Goal: Answer question/provide support: Answer question/provide support

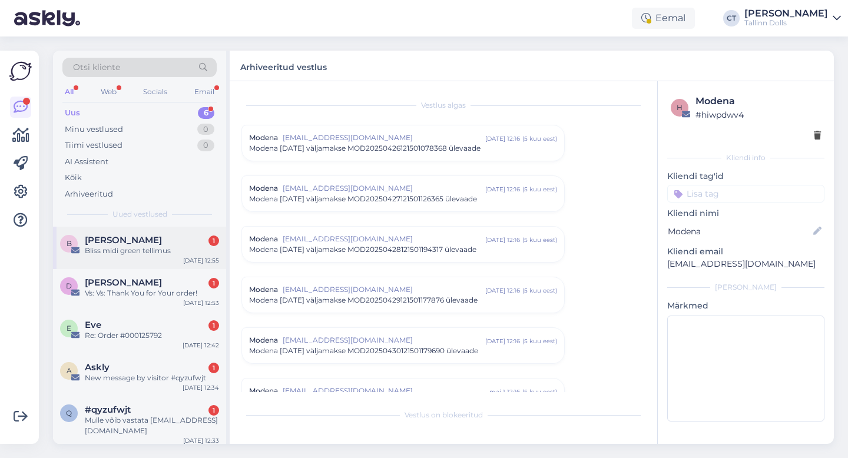
scroll to position [5173, 0]
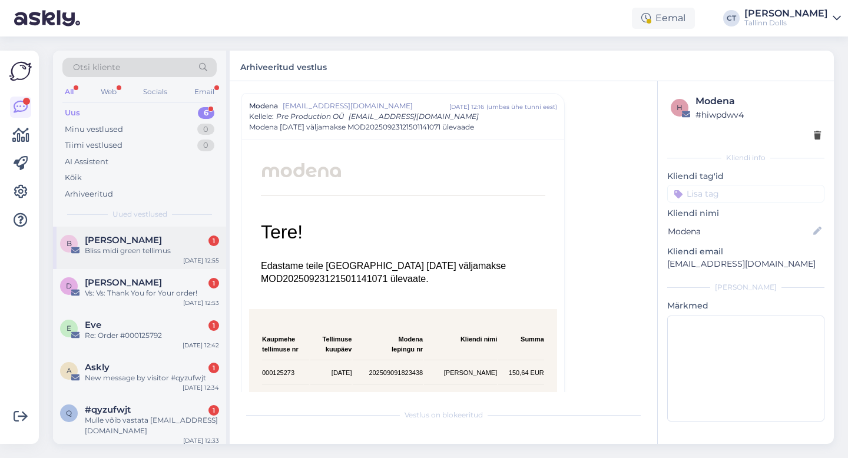
click at [142, 250] on div "Bliss midi green tellimus" at bounding box center [152, 251] width 134 height 11
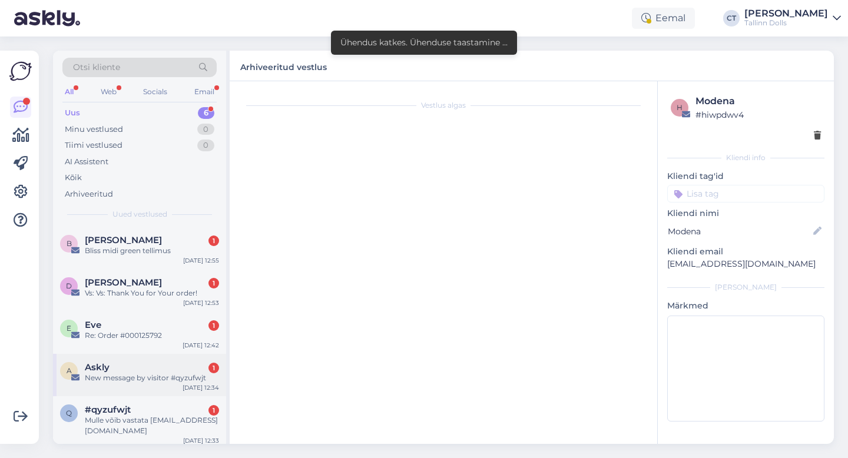
click at [144, 376] on div "New message by visitor #qyzufwjt" at bounding box center [152, 378] width 134 height 11
click at [163, 372] on div "Askly 1" at bounding box center [152, 367] width 134 height 11
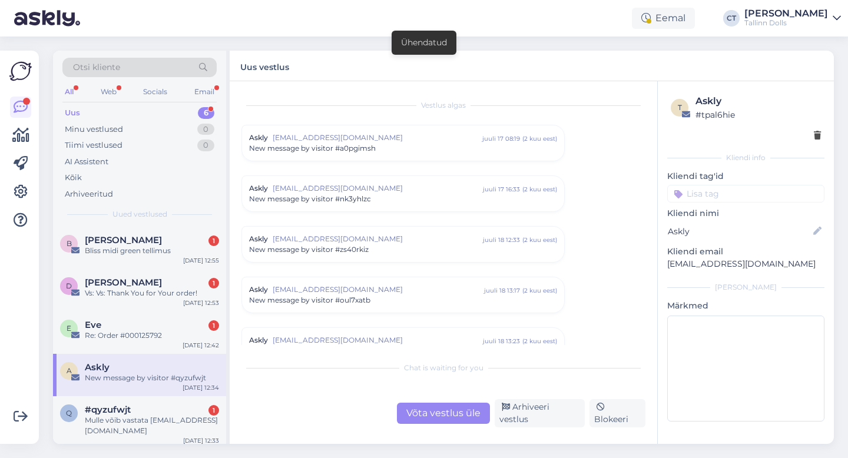
scroll to position [4872, 0]
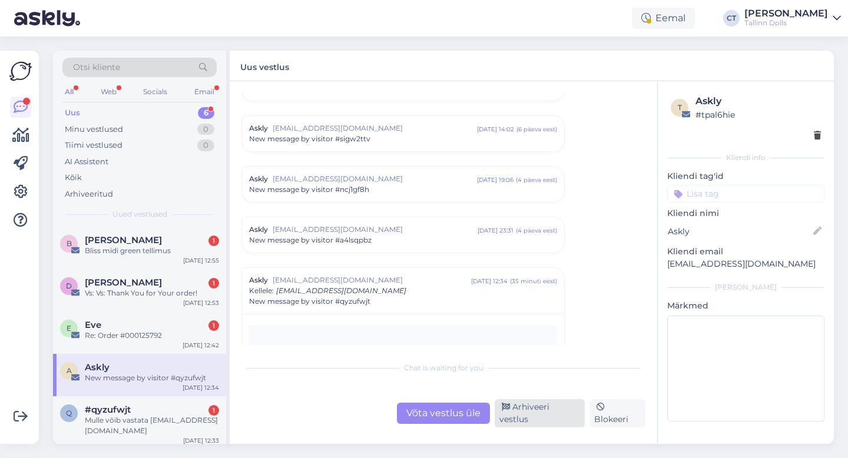
click at [555, 416] on div "Arhiveeri vestlus" at bounding box center [540, 413] width 90 height 28
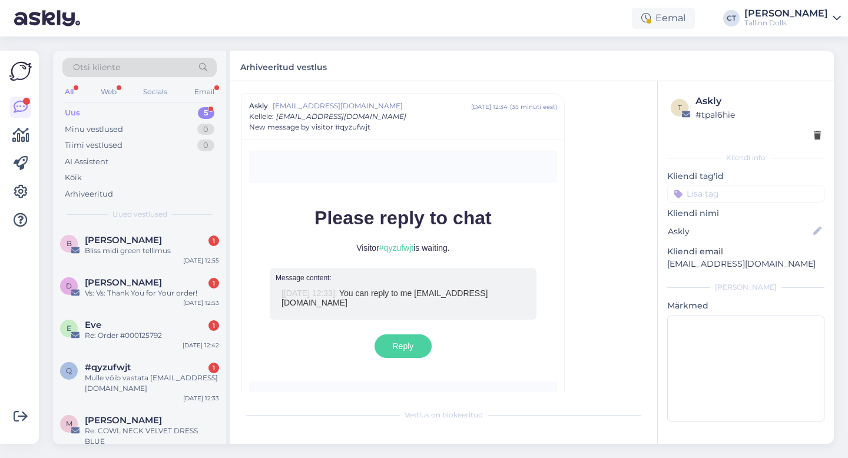
click at [121, 223] on div "Otsi kliente All Web Socials Email Uus 5 Minu vestlused 0 Tiimi vestlused 0 AI …" at bounding box center [139, 139] width 173 height 176
click at [127, 239] on span "[PERSON_NAME]" at bounding box center [123, 240] width 77 height 11
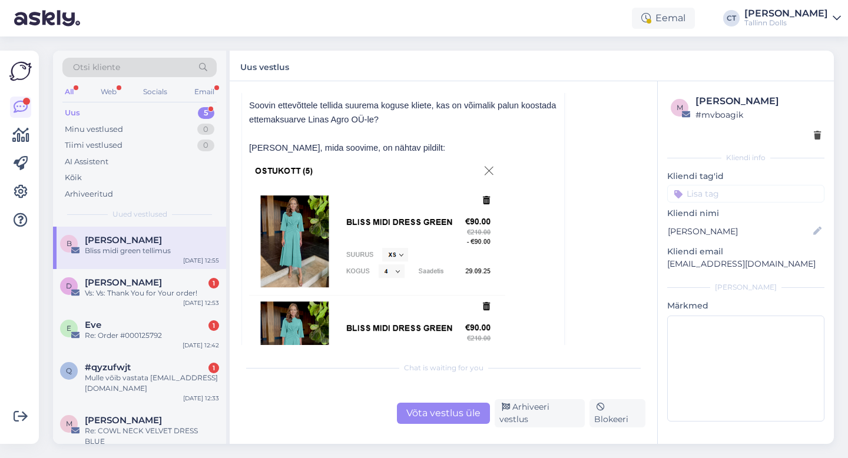
scroll to position [112, 0]
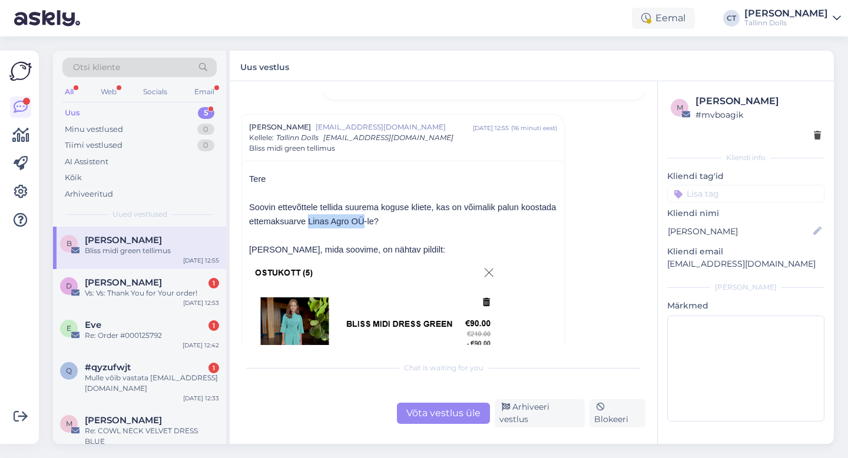
drag, startPoint x: 308, startPoint y: 219, endPoint x: 363, endPoint y: 218, distance: 54.8
click at [363, 218] on span "Soovin ettevõttele tellida suurema koguse kliete, kas on võimalik palun koostad…" at bounding box center [402, 215] width 307 height 24
copy span "Linas Agro OÜ"
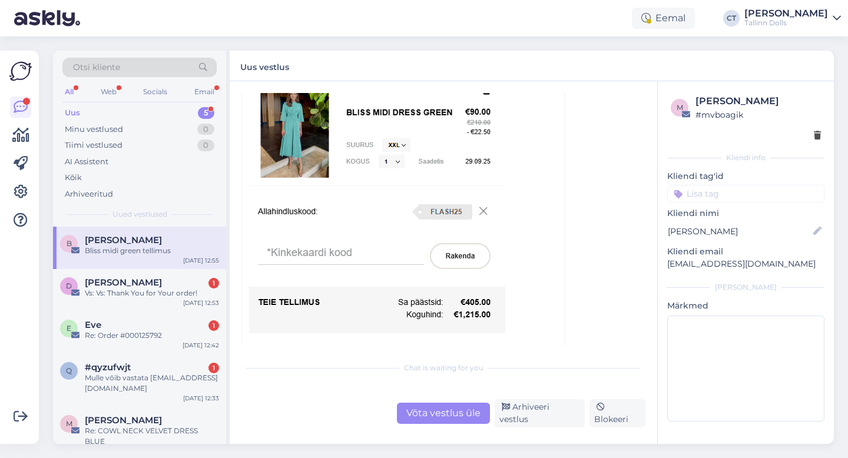
scroll to position [749, 0]
click at [451, 421] on div "Võta vestlus üle" at bounding box center [443, 413] width 93 height 21
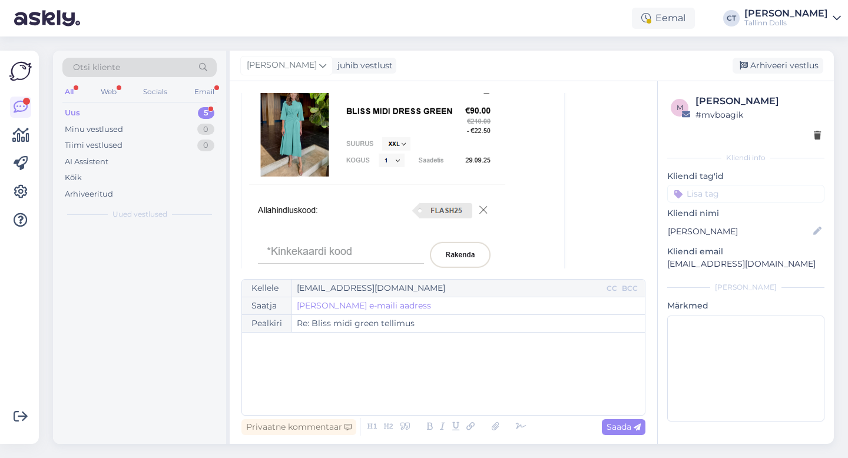
scroll to position [133, 0]
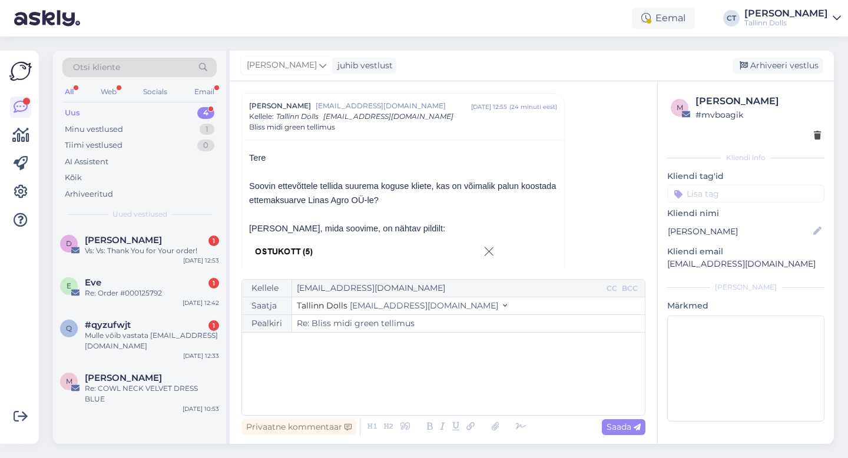
click at [440, 385] on div "﻿" at bounding box center [443, 374] width 391 height 71
click at [111, 240] on span "[PERSON_NAME]" at bounding box center [123, 240] width 77 height 11
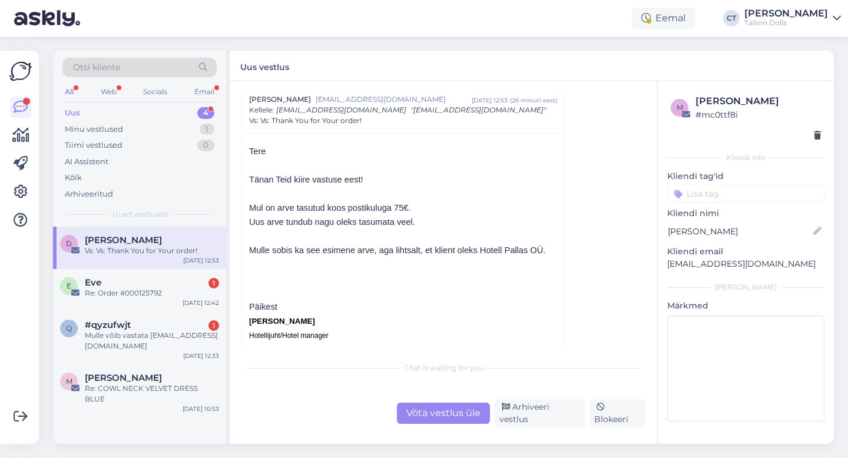
scroll to position [196, 0]
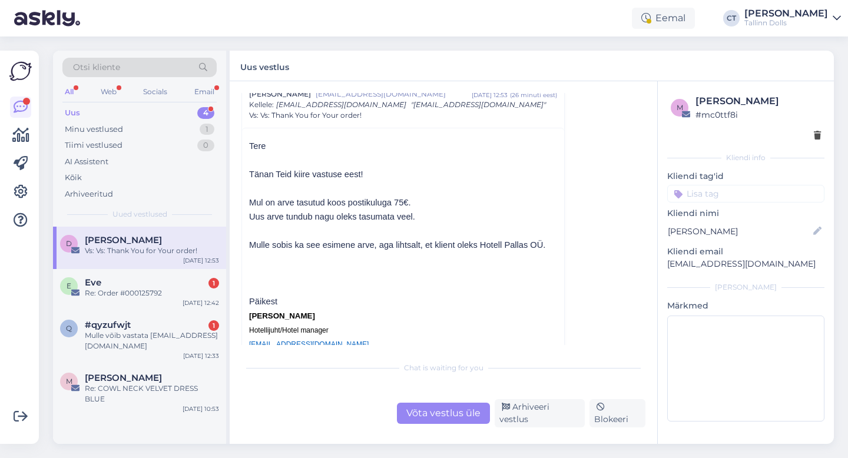
click at [437, 416] on div "Võta vestlus üle" at bounding box center [443, 413] width 93 height 21
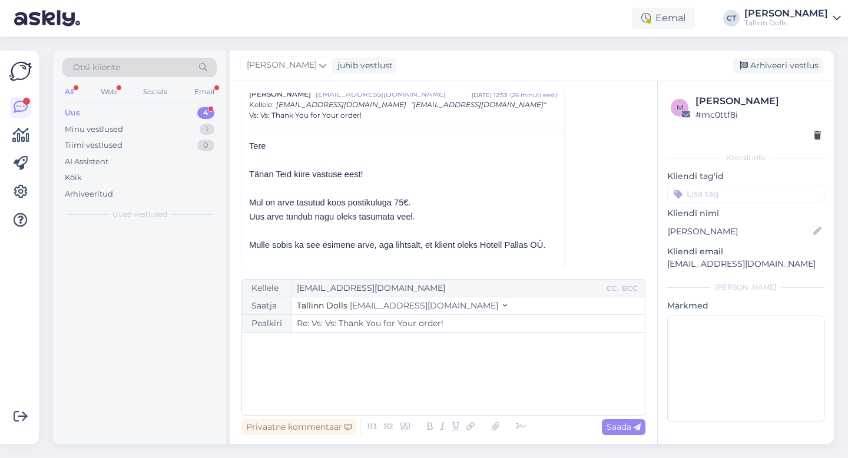
scroll to position [184, 0]
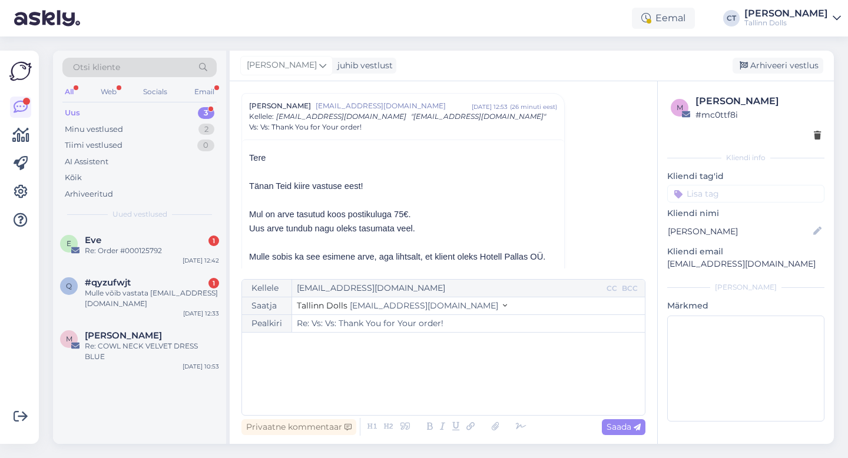
click at [435, 391] on div "﻿" at bounding box center [443, 374] width 391 height 71
click at [339, 372] on div "﻿" at bounding box center [443, 374] width 391 height 71
click at [620, 168] on div "Vestlus algas [PERSON_NAME] [EMAIL_ADDRESS][DOMAIN_NAME] [DATE] 10:47 ( umbes 3…" at bounding box center [448, 181] width 415 height 176
click at [392, 368] on p "Arves on märgitud, et tasutud" at bounding box center [443, 369] width 391 height 12
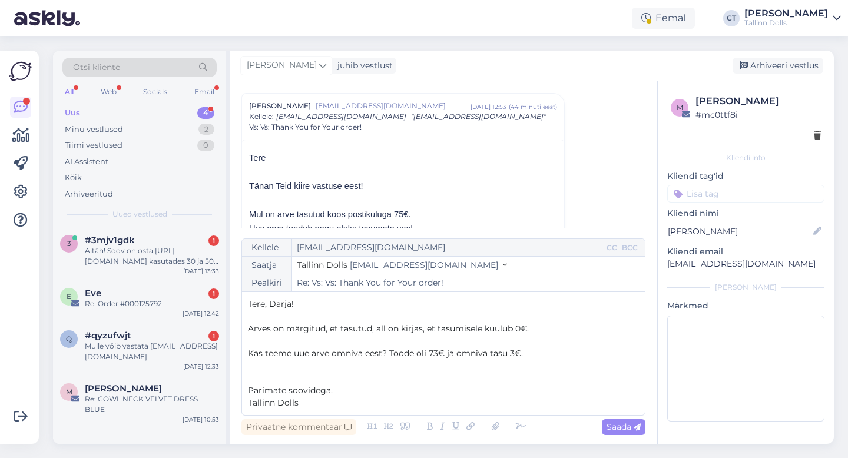
click at [383, 404] on p "Tallinn Dolls" at bounding box center [443, 403] width 391 height 12
drag, startPoint x: 541, startPoint y: 357, endPoint x: 390, endPoint y: 353, distance: 150.8
click at [390, 353] on p "Kas teeme uue arve omniva eest? Toode oli 73€ ja omniva tasu 3€." at bounding box center [443, 353] width 391 height 12
click at [505, 347] on p "Kas teeme uue arve omniva eest?" at bounding box center [443, 353] width 391 height 12
click at [631, 425] on span "Saada" at bounding box center [624, 427] width 34 height 11
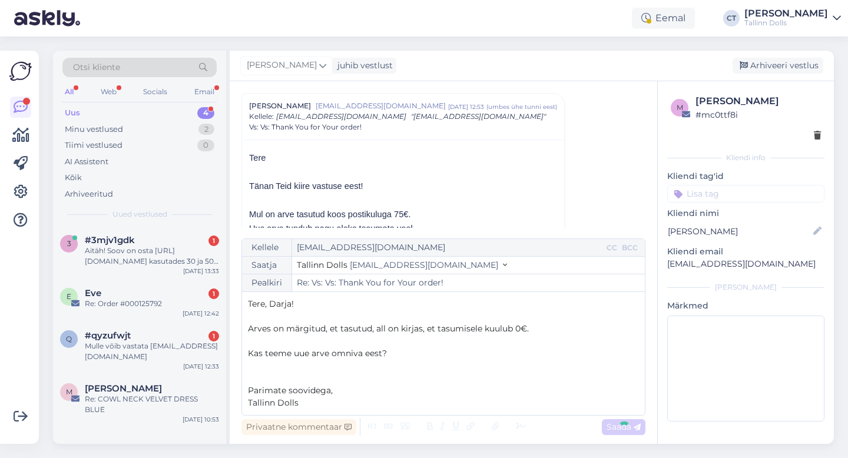
type input "Re: Re: Vs: Vs: Thank You for Your order!"
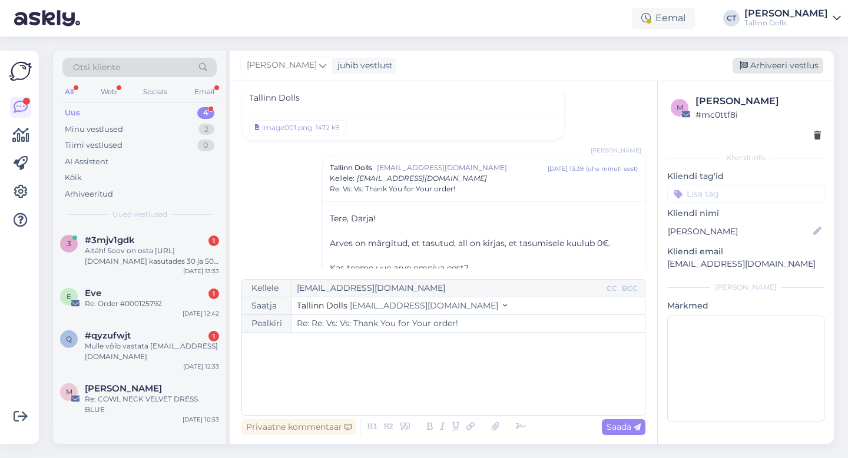
click at [787, 68] on div "Arhiveeri vestlus" at bounding box center [778, 66] width 91 height 16
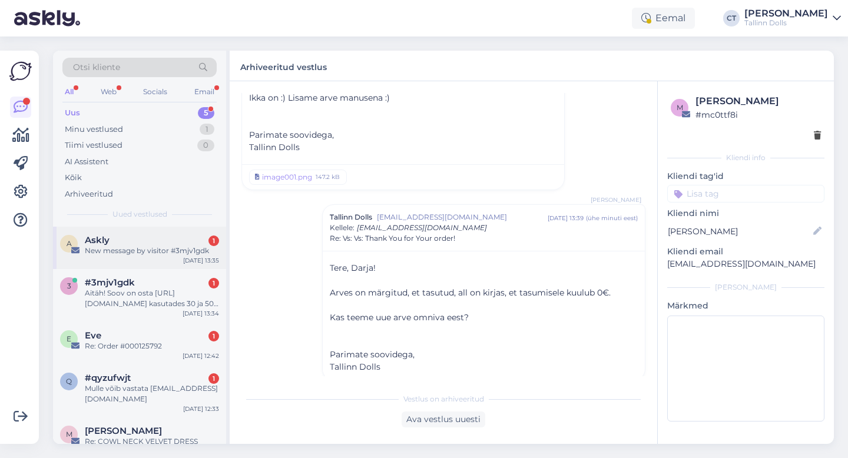
click at [179, 232] on div "A Askly 1 New message by visitor #3mjv1gdk [DATE] 13:35" at bounding box center [139, 248] width 173 height 42
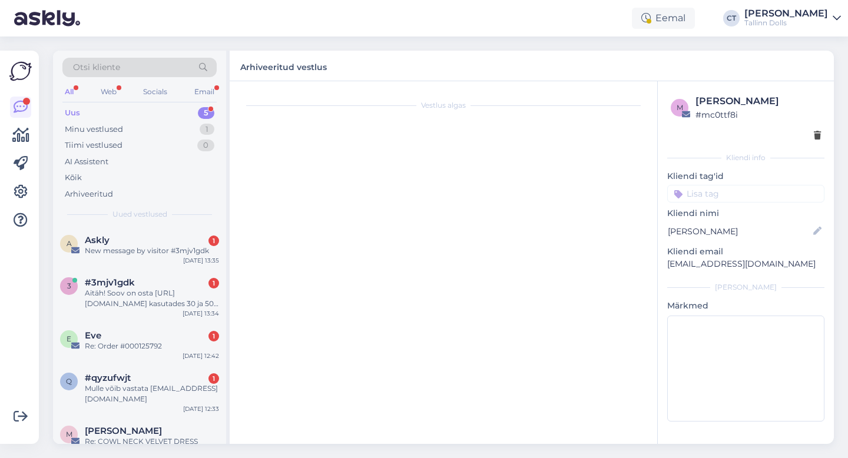
scroll to position [0, 0]
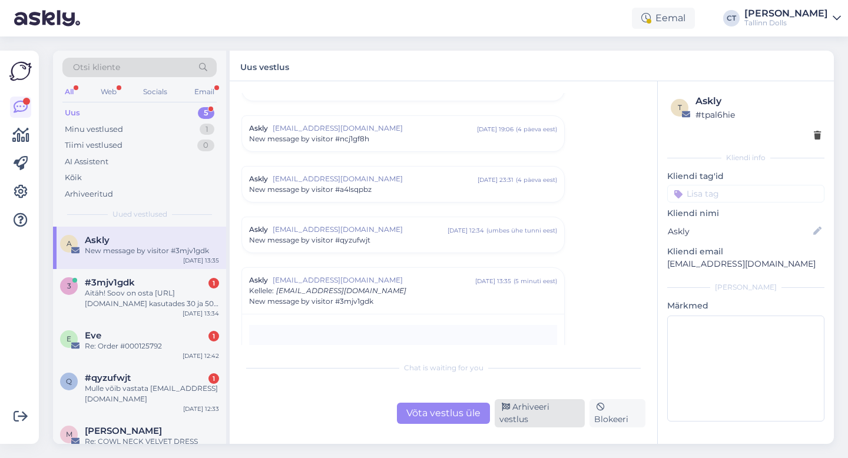
click at [534, 413] on div "Arhiveeri vestlus" at bounding box center [540, 413] width 90 height 28
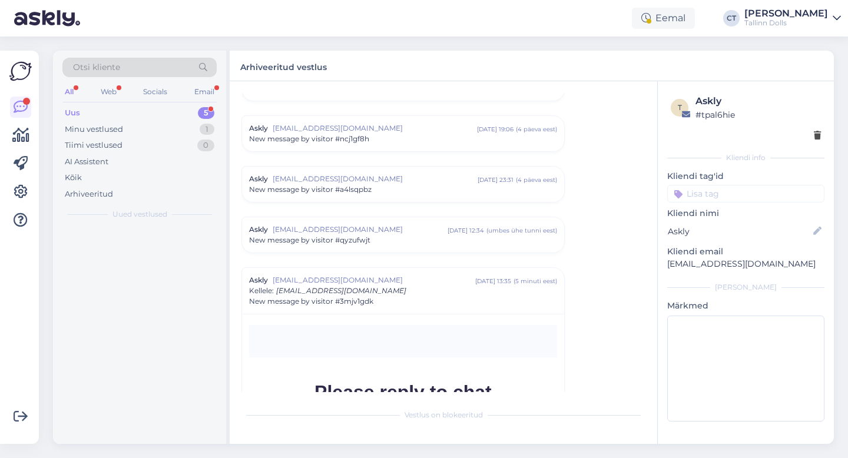
scroll to position [5046, 0]
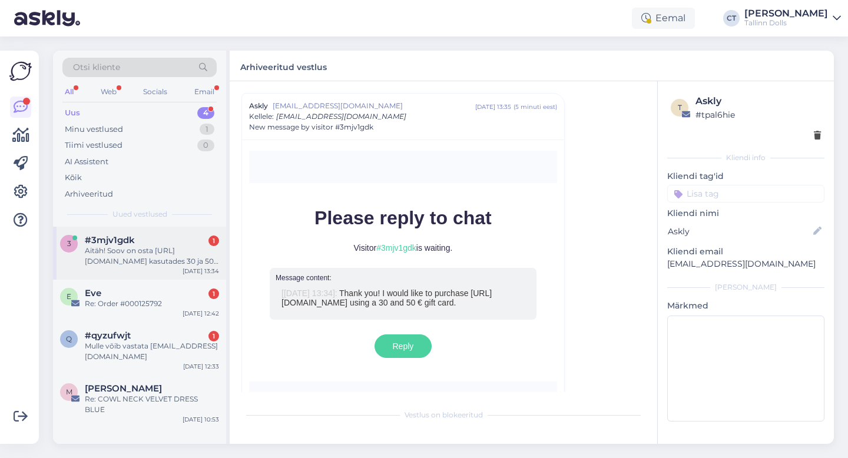
click at [161, 253] on div "Aitäh! Soov on osta [URL][DOMAIN_NAME] kasutades 30 ja 50 € kinkekaart" at bounding box center [152, 256] width 134 height 21
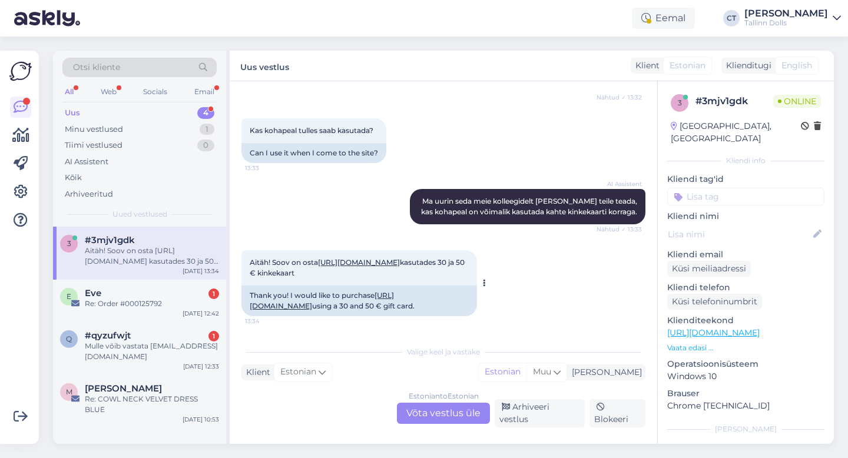
scroll to position [236, 0]
click at [428, 414] on div "Estonian to Estonian Võta vestlus üle" at bounding box center [443, 413] width 93 height 21
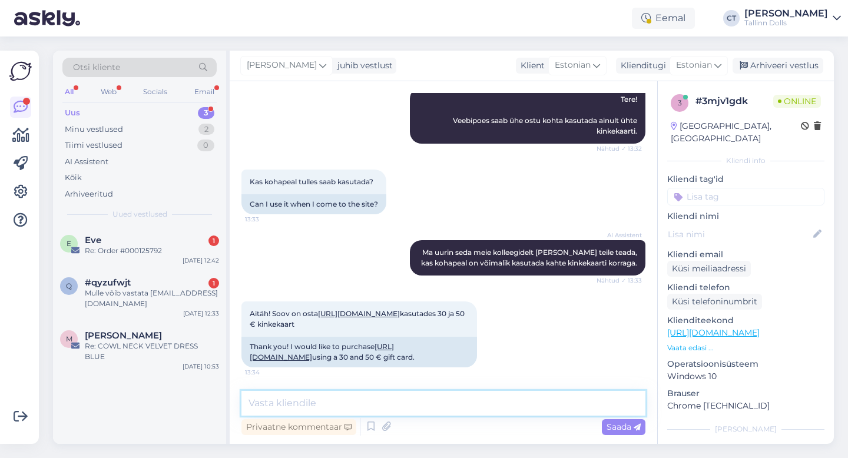
click at [426, 409] on textarea at bounding box center [443, 403] width 404 height 25
click at [382, 302] on div "Aitäh! Soov on osta [URL][DOMAIN_NAME] kasutades 30 ja 50 € kinkekaart 13:34" at bounding box center [359, 319] width 236 height 35
click at [382, 309] on link "[URL][DOMAIN_NAME]" at bounding box center [359, 313] width 82 height 9
click at [325, 404] on textarea "Tere," at bounding box center [443, 403] width 404 height 25
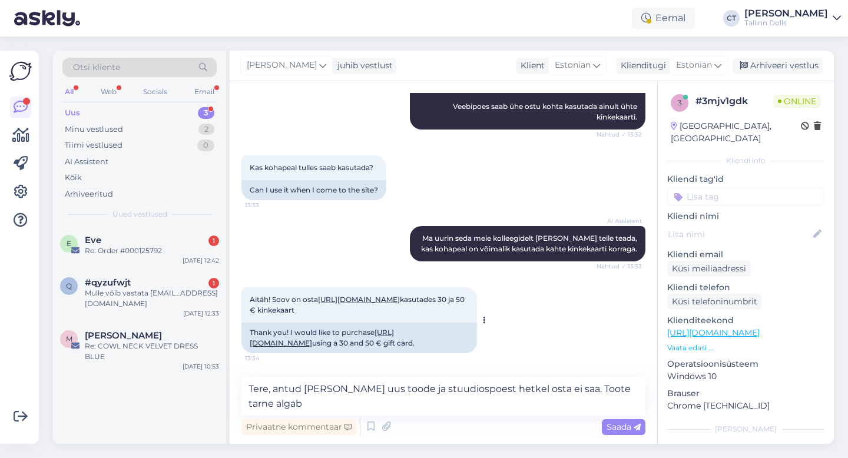
click at [318, 302] on link "[URL][DOMAIN_NAME]" at bounding box center [359, 299] width 82 height 9
click at [300, 405] on textarea "Tere, antud [PERSON_NAME] uus toode ja stuudiospoest hetkel osta ei saa. Toote …" at bounding box center [443, 396] width 404 height 39
type textarea "Tere, antud [PERSON_NAME] uus toode ja stuudiospoest hetkel osta ei saa. Toote …"
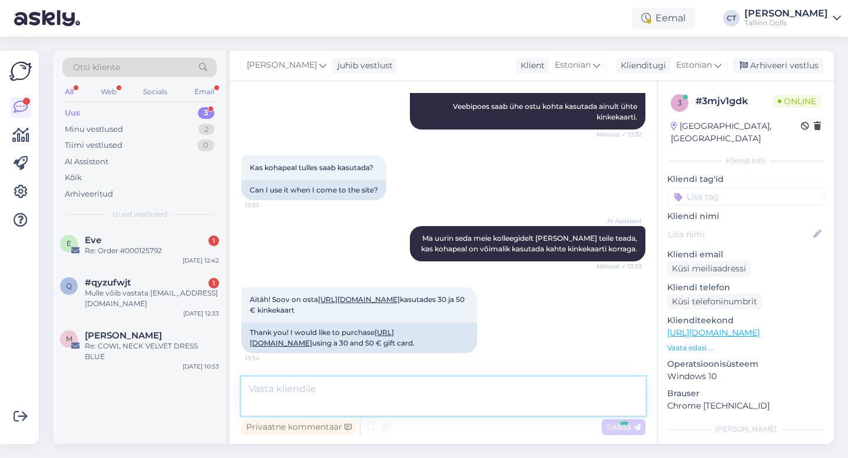
scroll to position [253, 0]
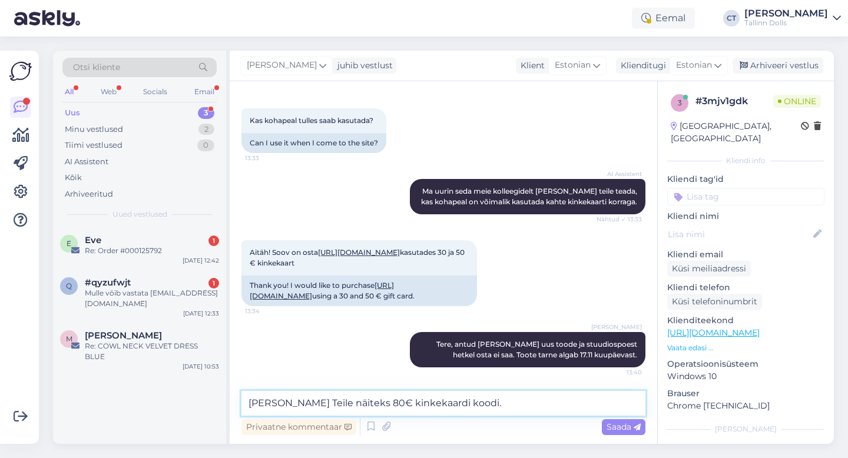
type textarea "[PERSON_NAME] Teile näiteks 80€ kinkekaardi koodi."
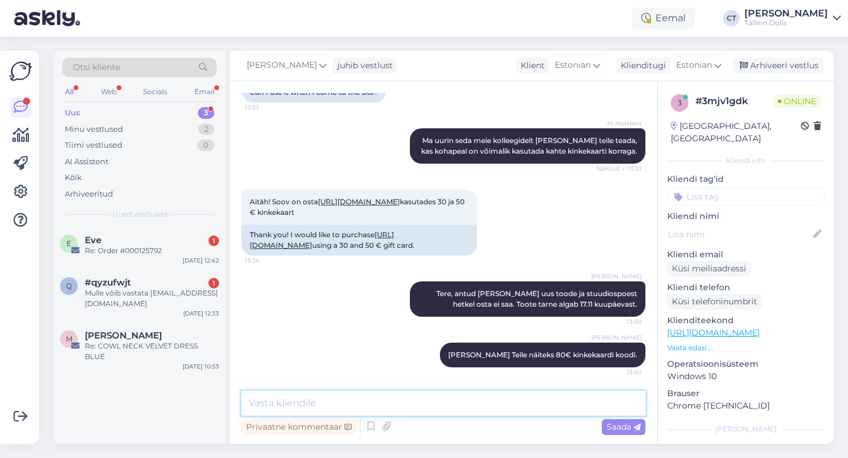
scroll to position [304, 0]
type textarea "K"
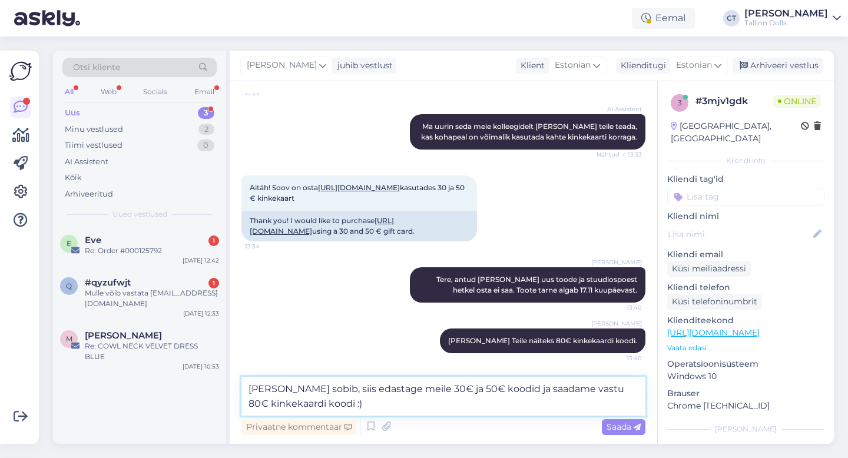
type textarea "[PERSON_NAME] sobib, siis edastage meile 30€ ja 50€ koodid ja saadame vastu 80€…"
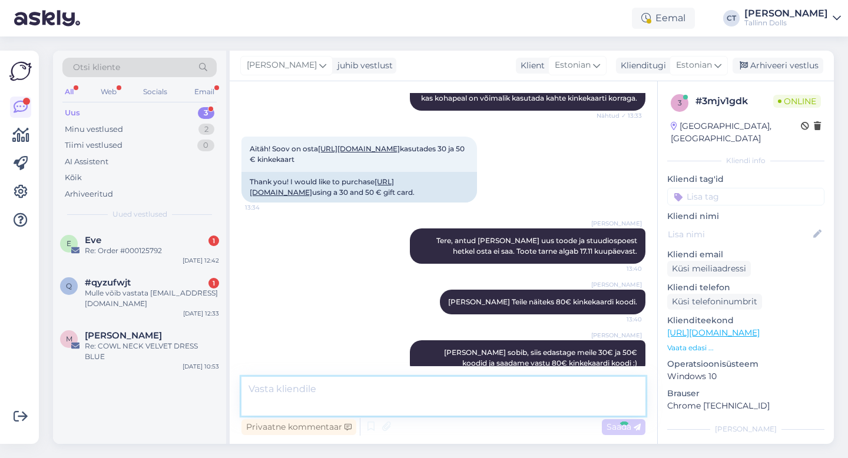
scroll to position [365, 0]
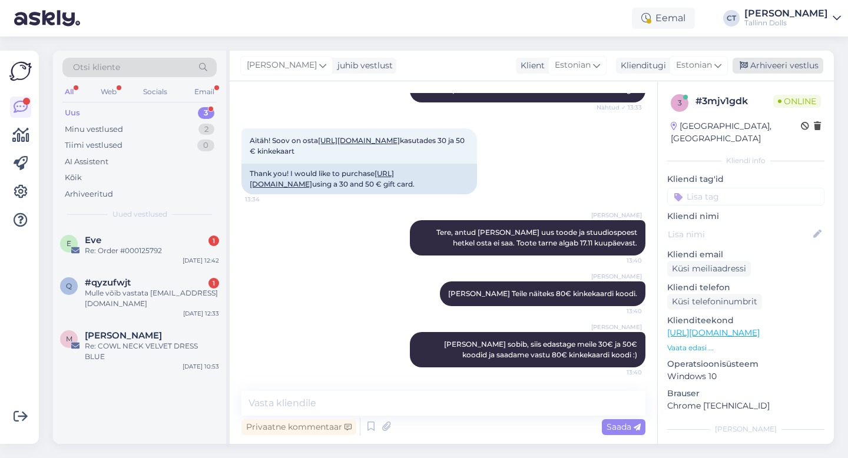
click at [777, 69] on div "Arhiveeri vestlus" at bounding box center [778, 66] width 91 height 16
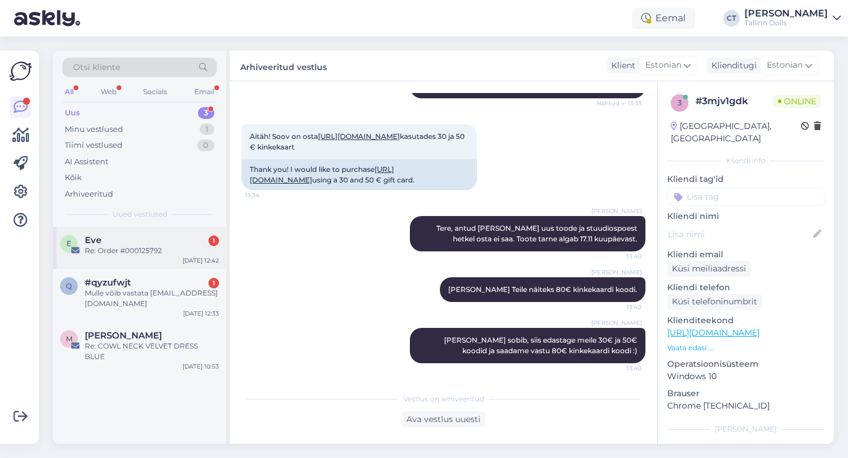
click at [172, 247] on div "Re: Order #000125792" at bounding box center [152, 251] width 134 height 11
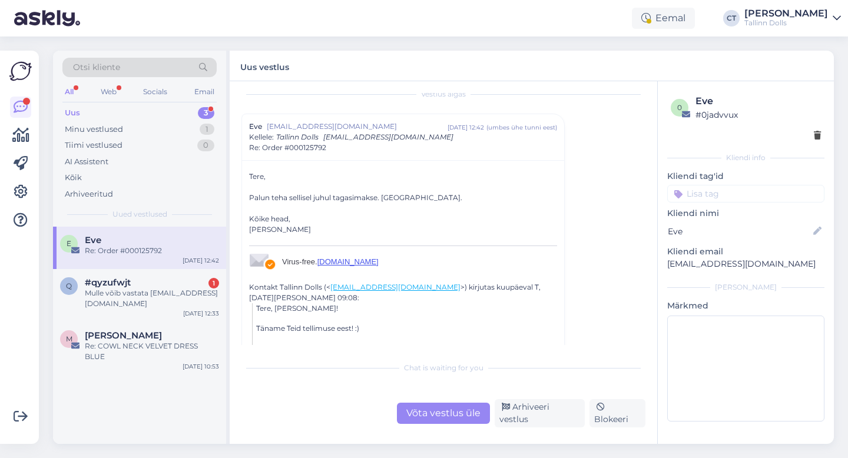
scroll to position [128, 0]
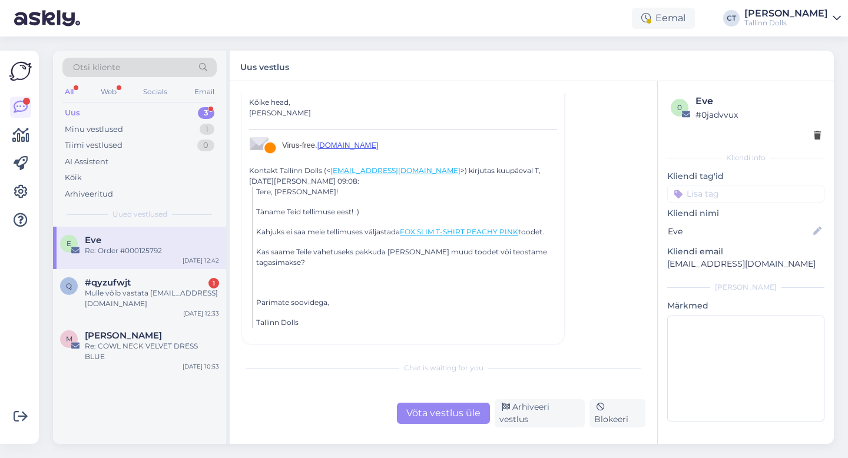
click at [430, 422] on div "Võta vestlus üle" at bounding box center [443, 413] width 93 height 21
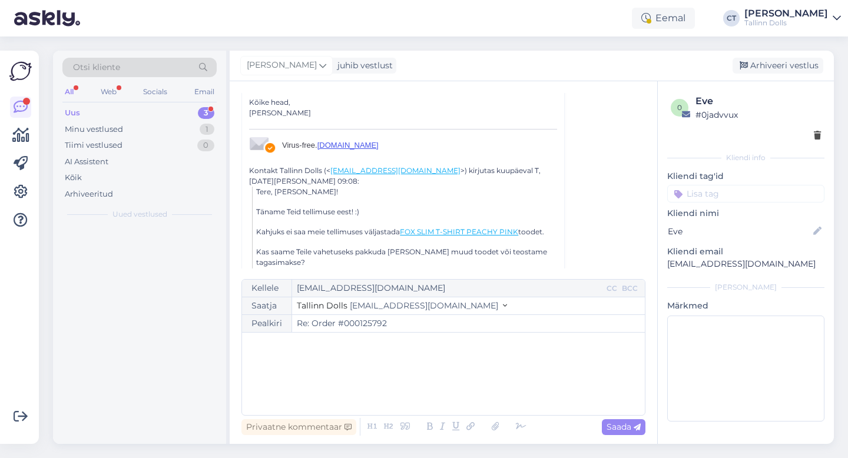
scroll to position [32, 0]
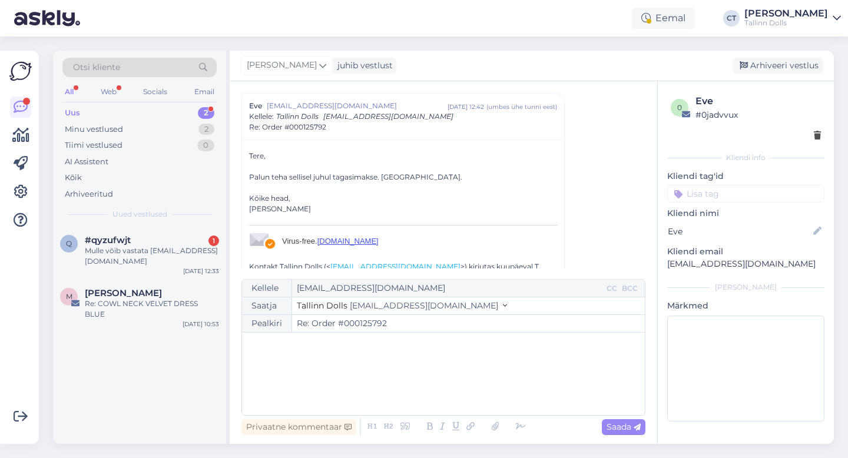
click at [413, 388] on div "﻿" at bounding box center [443, 374] width 391 height 71
click at [78, 107] on div "Uus" at bounding box center [72, 113] width 15 height 12
click at [118, 262] on div "Mulle võib vastata [EMAIL_ADDRESS][DOMAIN_NAME]" at bounding box center [152, 256] width 134 height 21
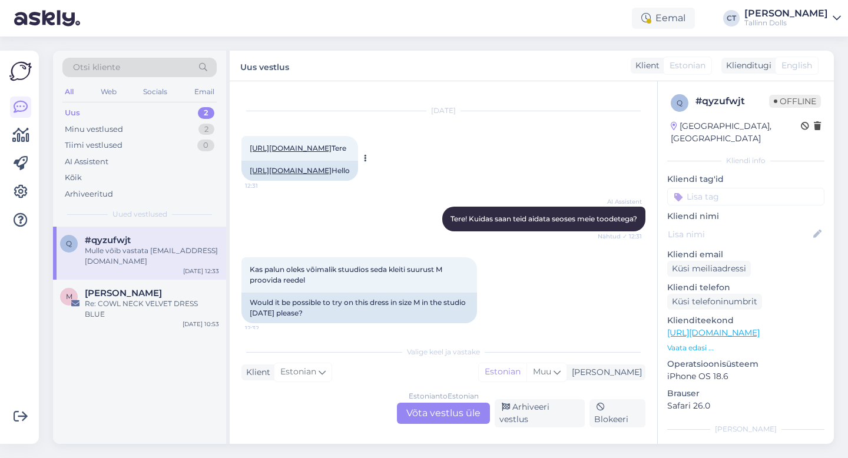
scroll to position [247, 0]
